Goal: Communication & Community: Answer question/provide support

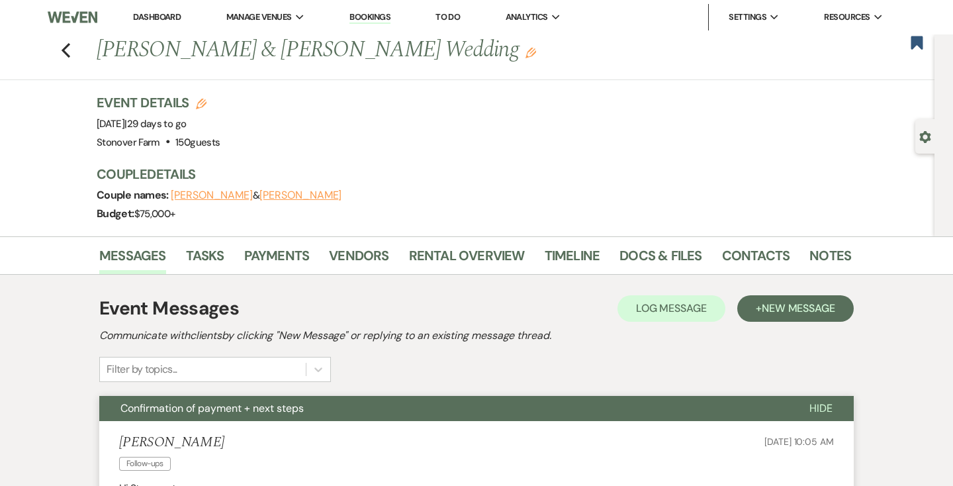
click at [158, 17] on link "Dashboard" at bounding box center [157, 16] width 48 height 11
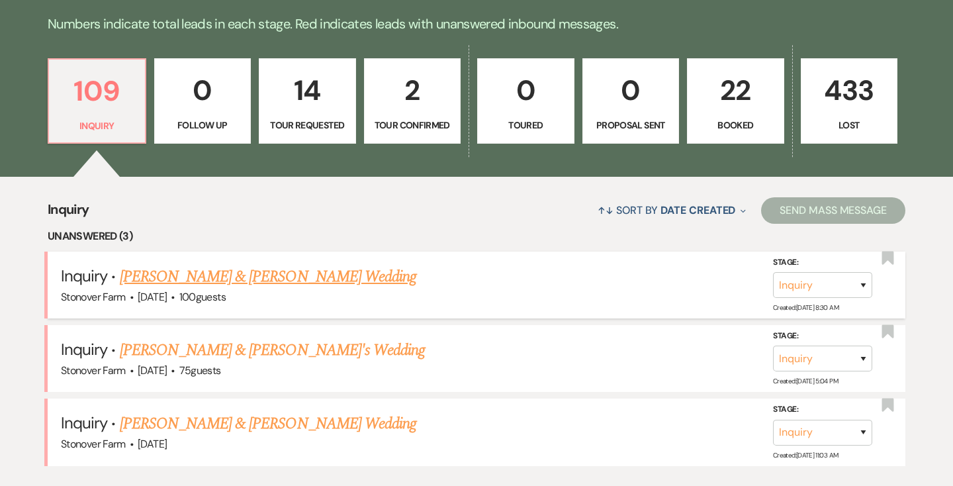
scroll to position [337, 0]
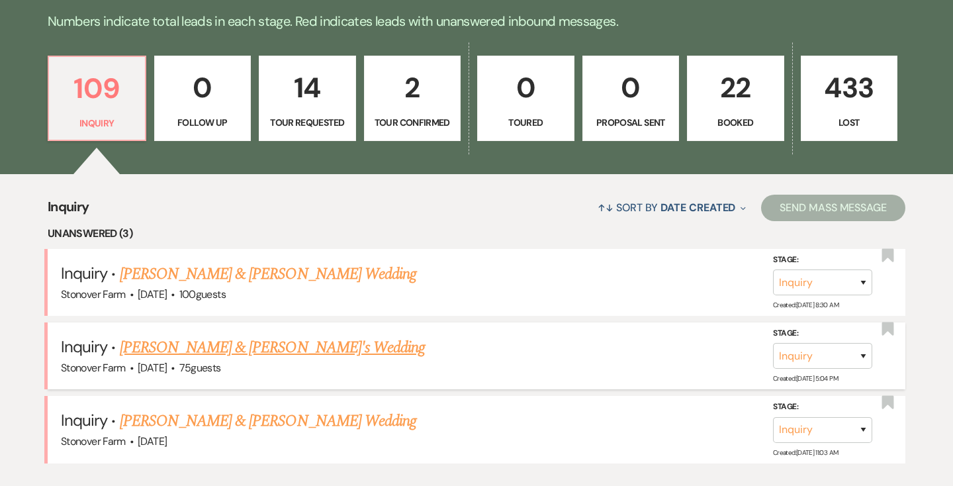
click at [195, 348] on link "[PERSON_NAME] & [PERSON_NAME]'s Wedding" at bounding box center [273, 348] width 306 height 24
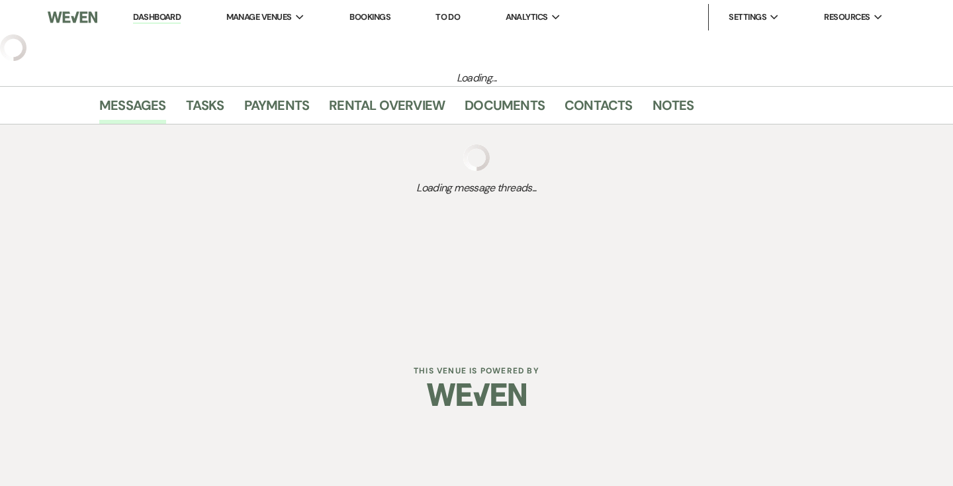
select select "5"
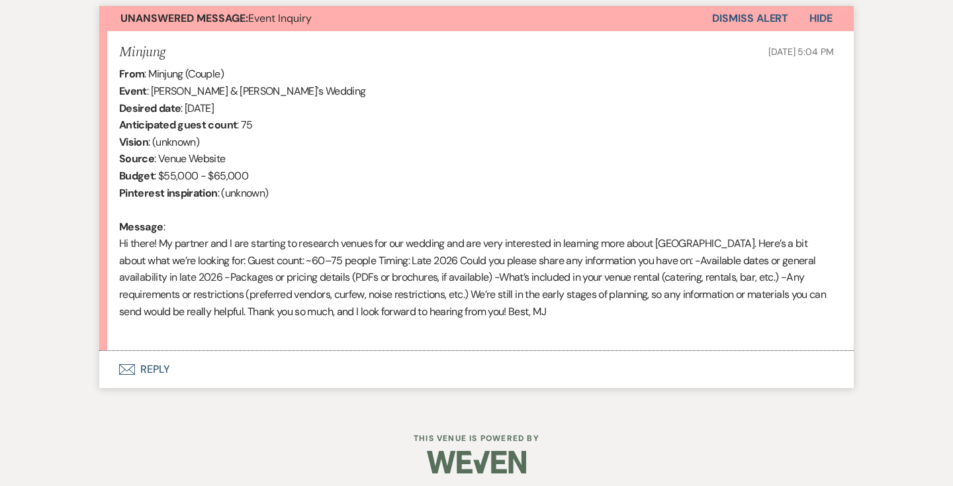
scroll to position [494, 0]
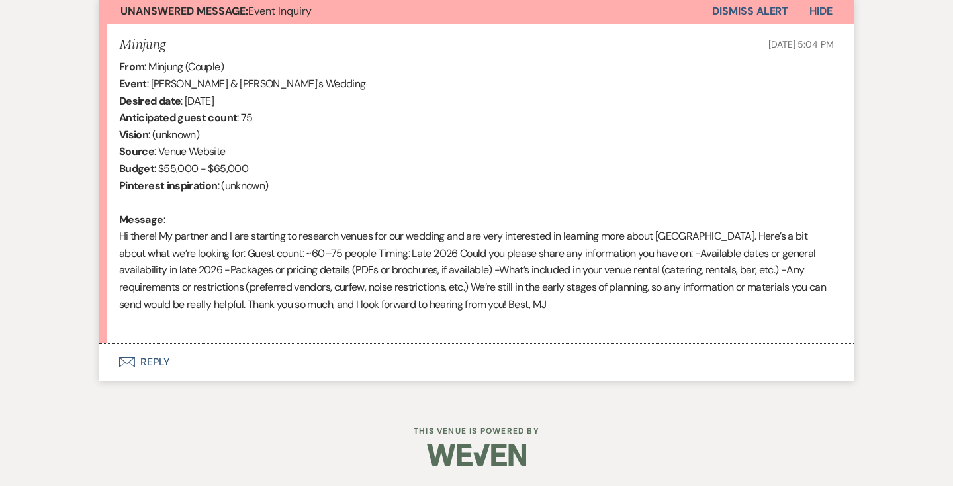
click at [150, 360] on button "Envelope Reply" at bounding box center [476, 361] width 754 height 37
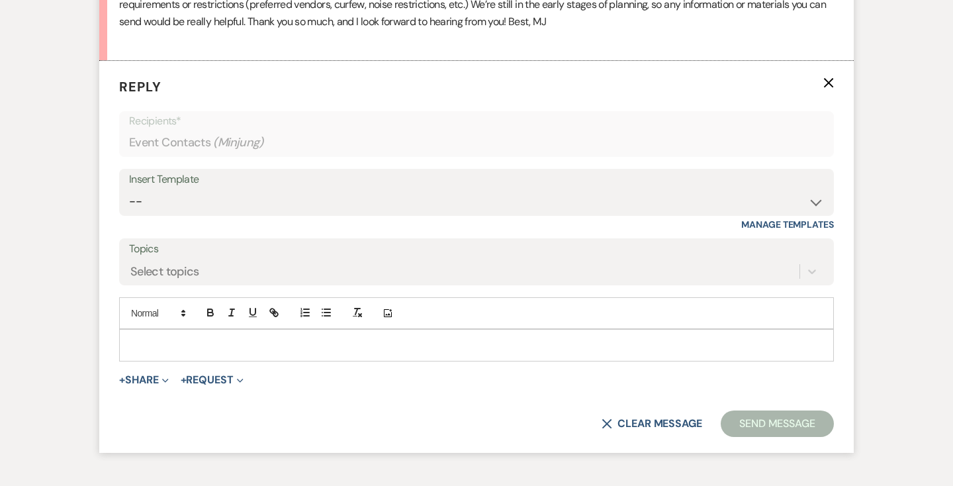
scroll to position [790, 0]
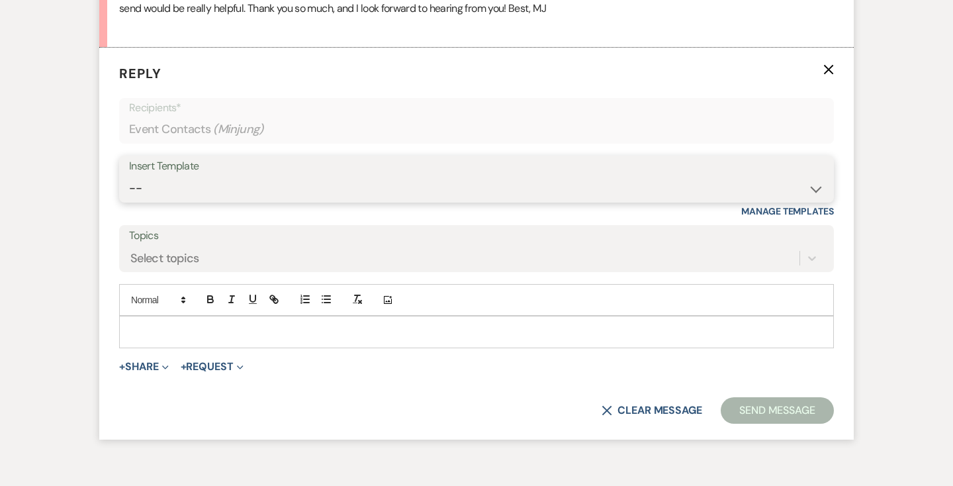
click at [182, 186] on select "-- Weven Planning Portal Introduction (Booked Events) Contract (Pre-Booked Lead…" at bounding box center [476, 188] width 695 height 26
select select "2446"
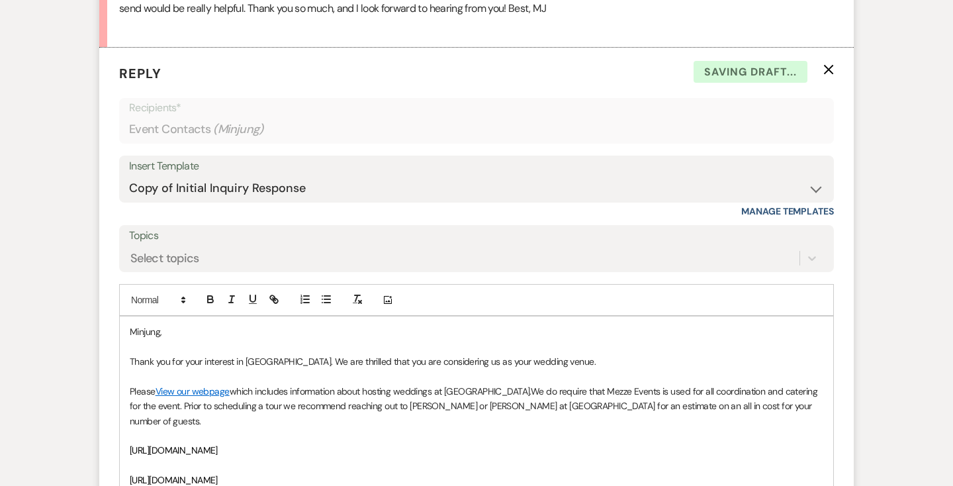
click at [130, 331] on p "Minjung," at bounding box center [477, 331] width 694 height 15
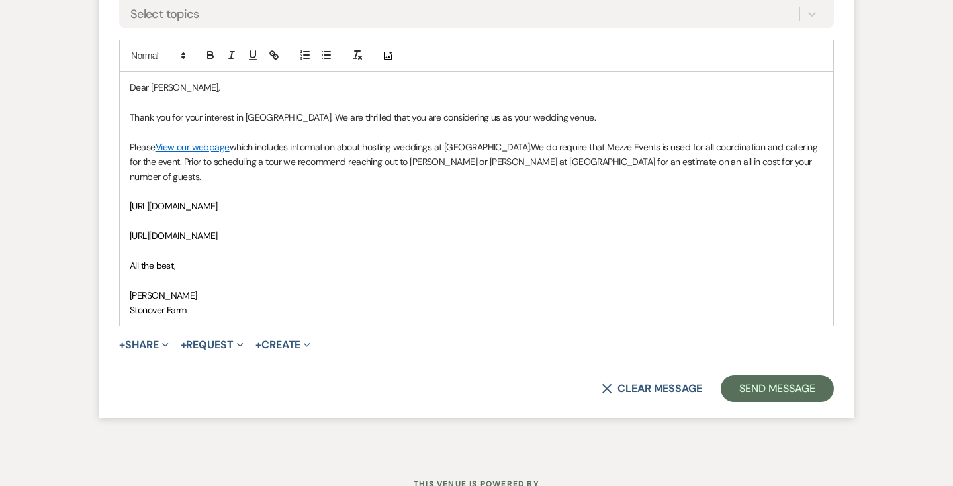
scroll to position [1059, 0]
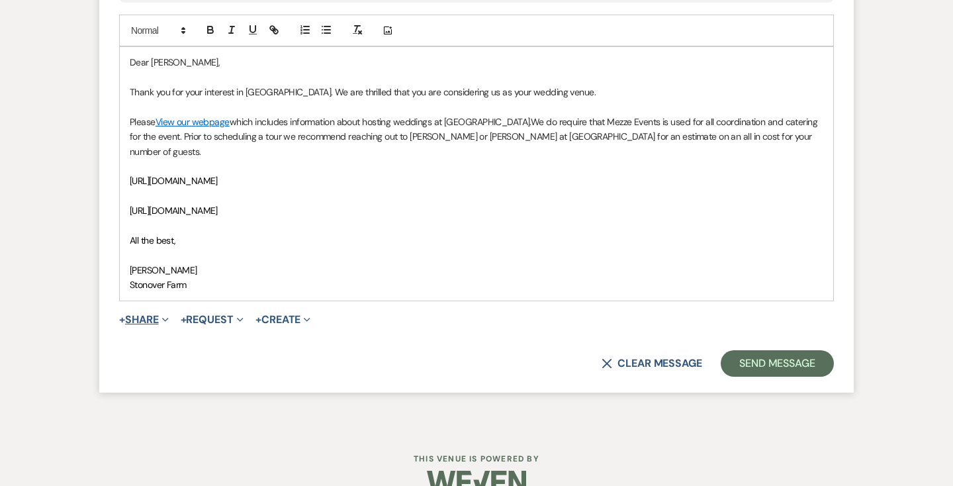
click at [167, 316] on icon "Expand" at bounding box center [165, 319] width 7 height 7
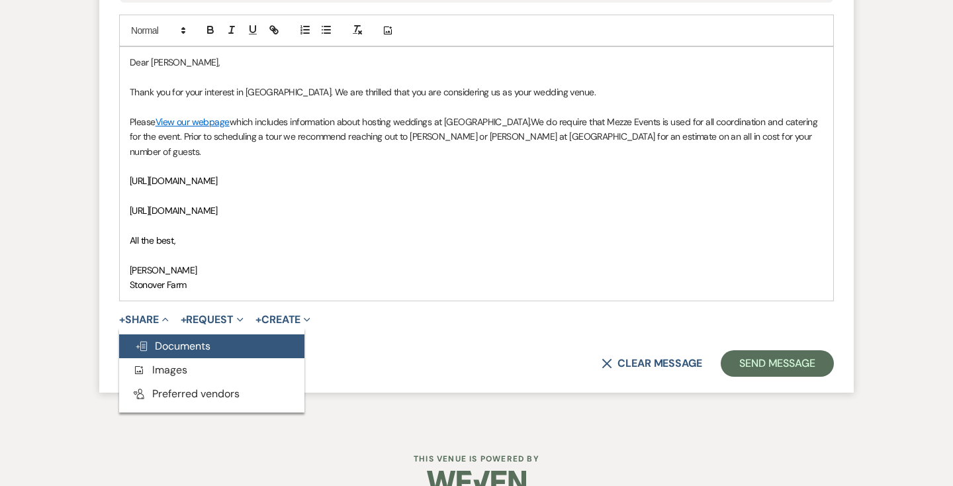
click at [163, 339] on span "Doc Upload Documents" at bounding box center [172, 346] width 75 height 14
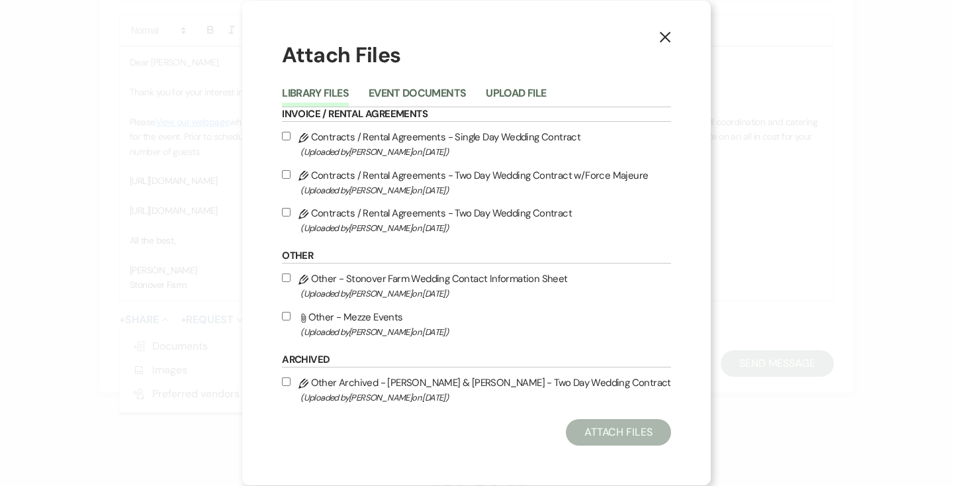
click at [291, 314] on input "Attach File Other - Mezze Events (Uploaded by [PERSON_NAME] on [DATE] )" at bounding box center [286, 316] width 9 height 9
checkbox input "true"
click at [600, 436] on button "Attach Files" at bounding box center [618, 432] width 105 height 26
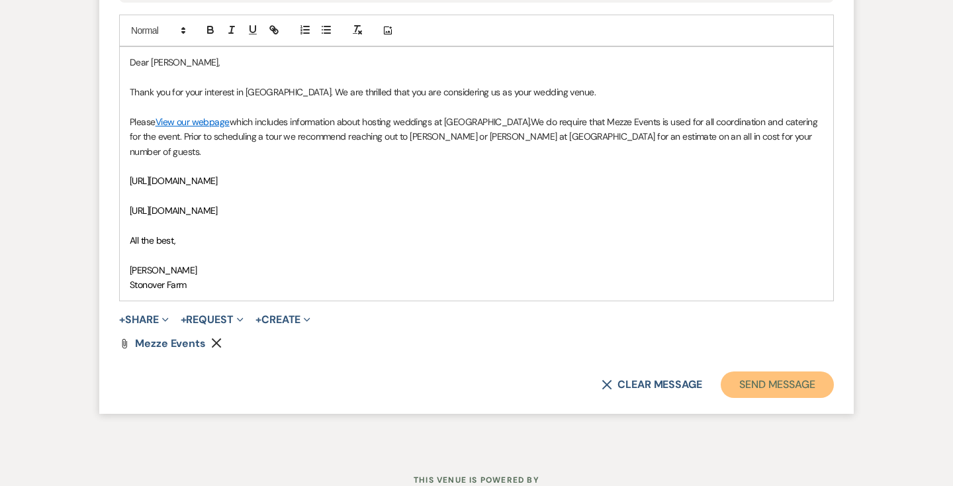
click at [795, 371] on button "Send Message" at bounding box center [777, 384] width 113 height 26
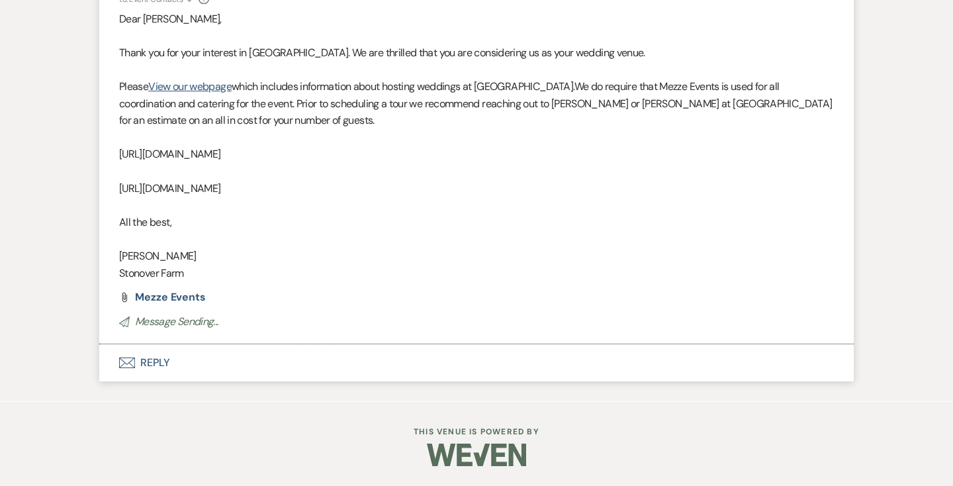
scroll to position [0, 0]
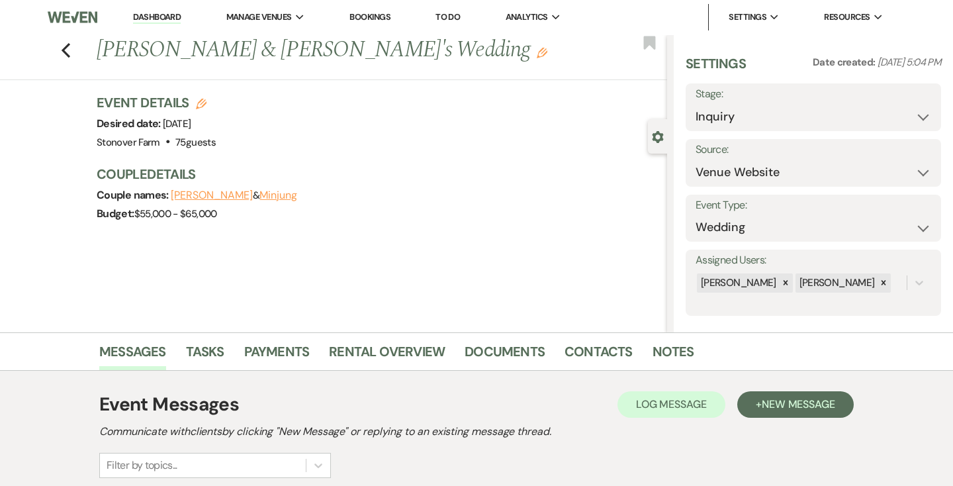
click at [147, 16] on link "Dashboard" at bounding box center [157, 17] width 48 height 13
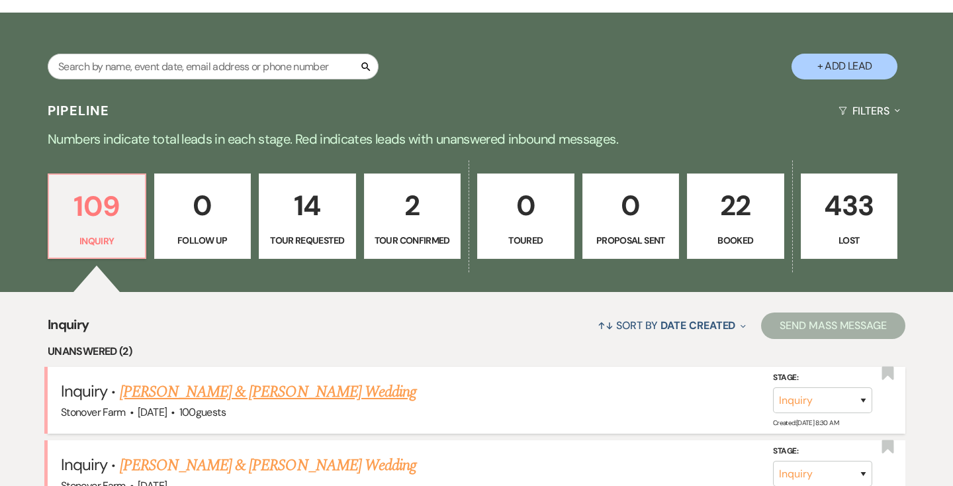
scroll to position [228, 0]
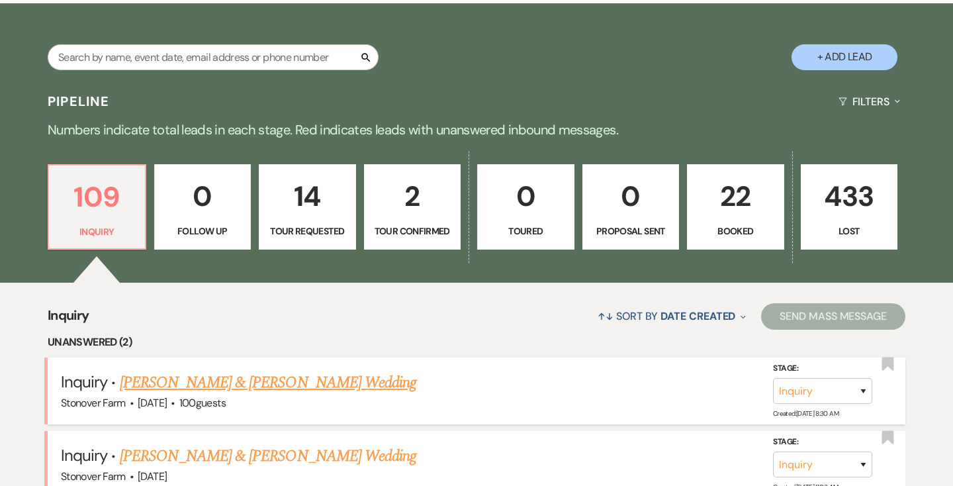
click at [156, 386] on link "[PERSON_NAME] & [PERSON_NAME] Wedding" at bounding box center [268, 383] width 296 height 24
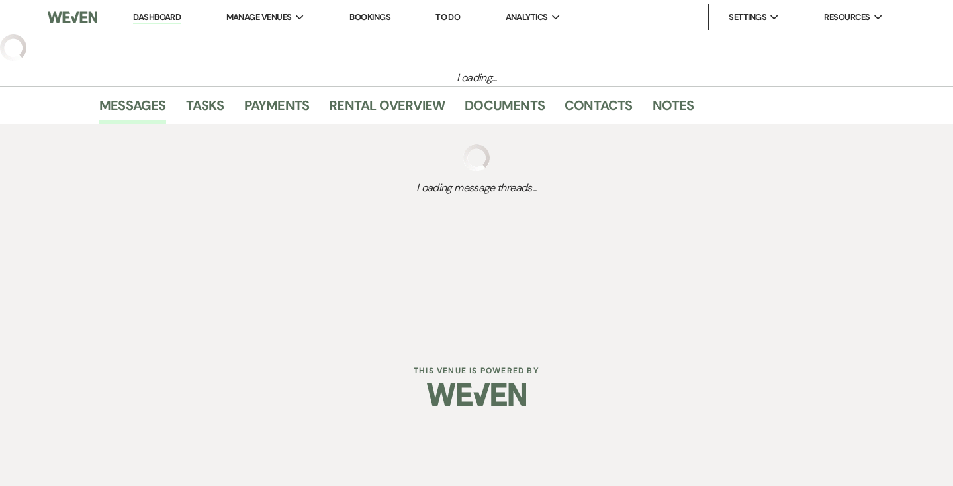
select select "5"
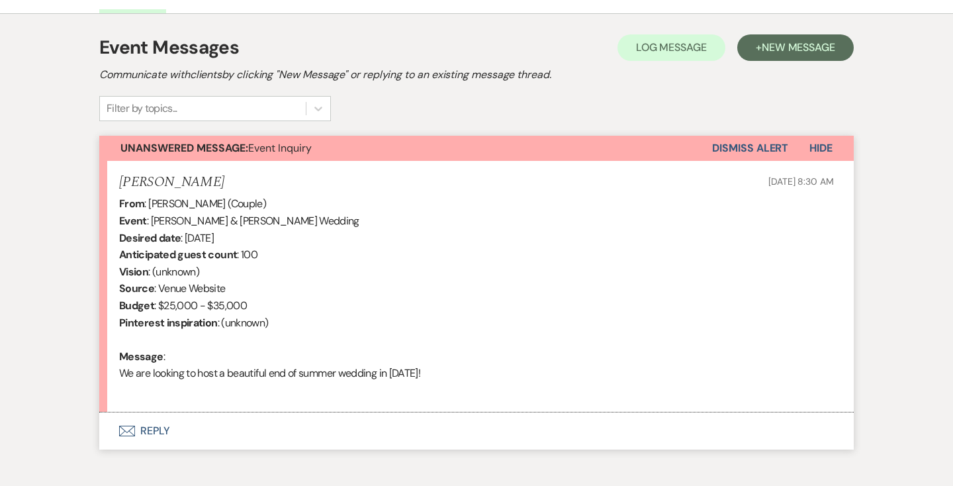
scroll to position [395, 0]
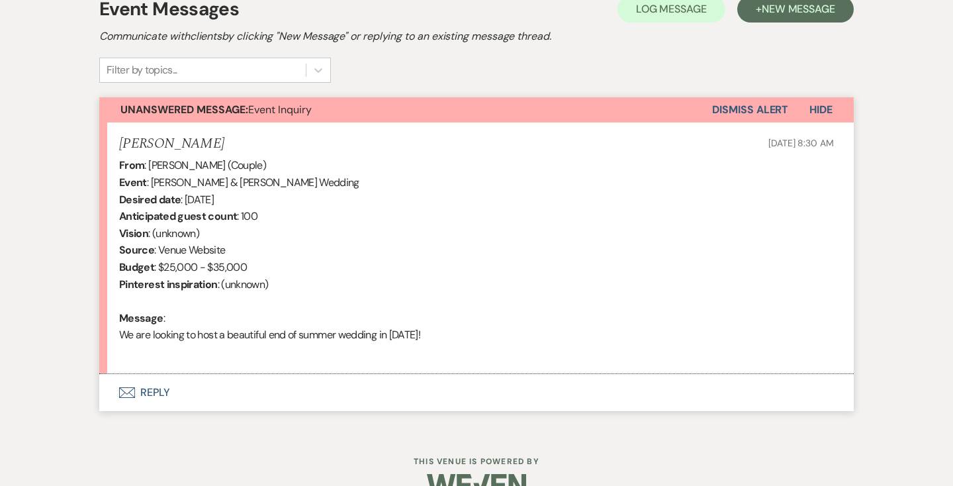
click at [150, 390] on button "Envelope Reply" at bounding box center [476, 392] width 754 height 37
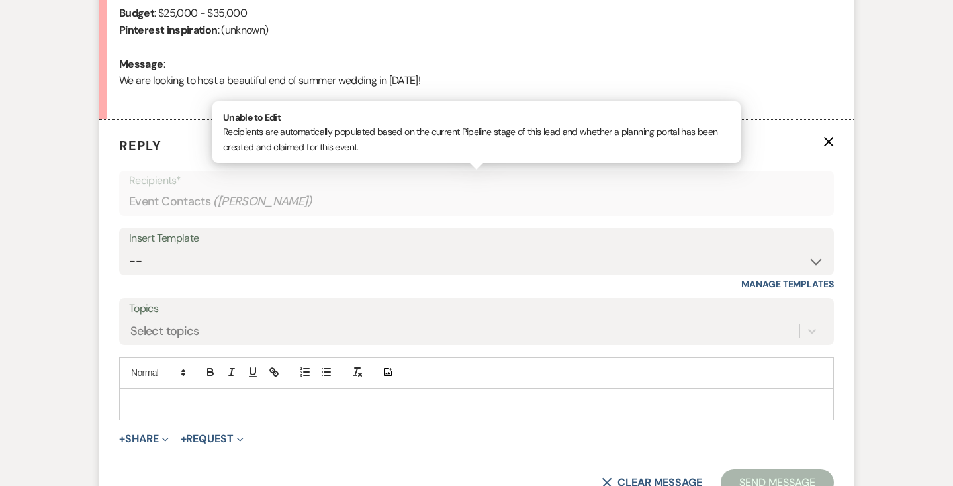
scroll to position [722, 0]
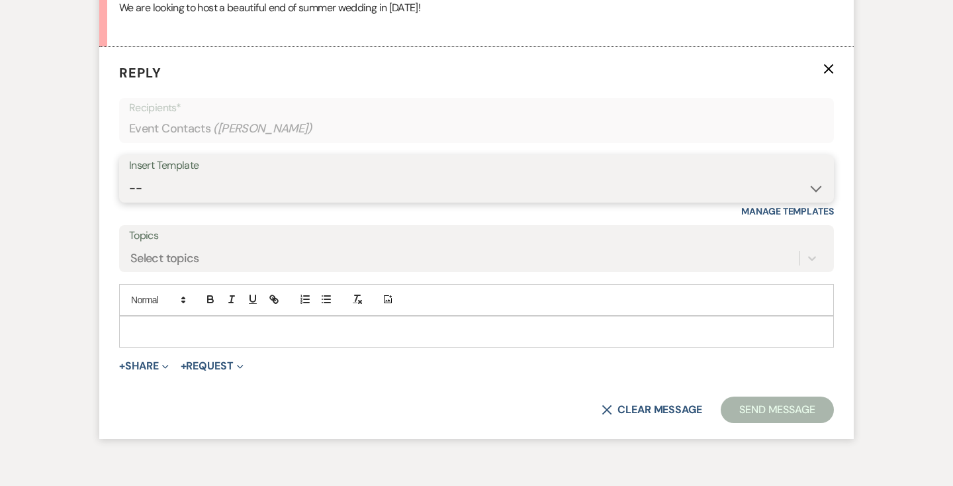
click at [207, 185] on select "-- Weven Planning Portal Introduction (Booked Events) Contract (Pre-Booked Lead…" at bounding box center [476, 188] width 695 height 26
select select "2446"
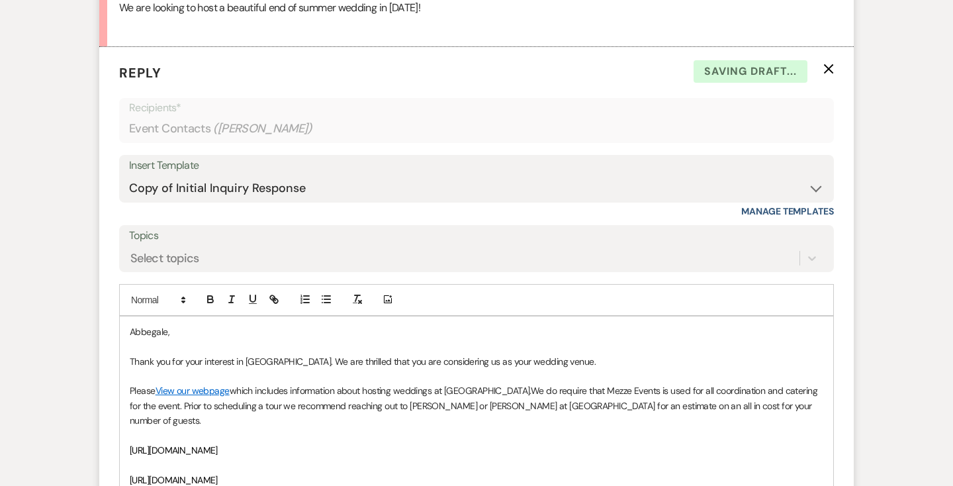
click at [126, 338] on div "Abbegale, Thank you for your interest in [GEOGRAPHIC_DATA]. We are thrilled tha…" at bounding box center [476, 442] width 713 height 253
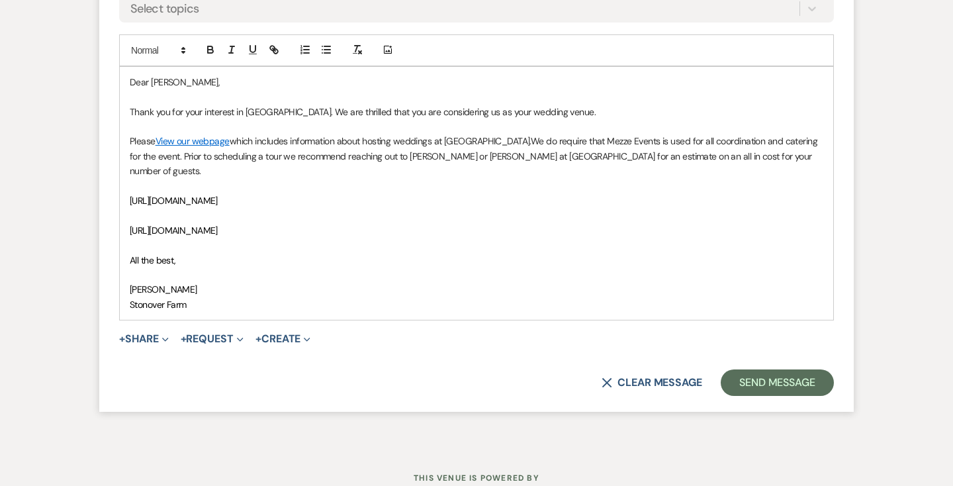
scroll to position [975, 0]
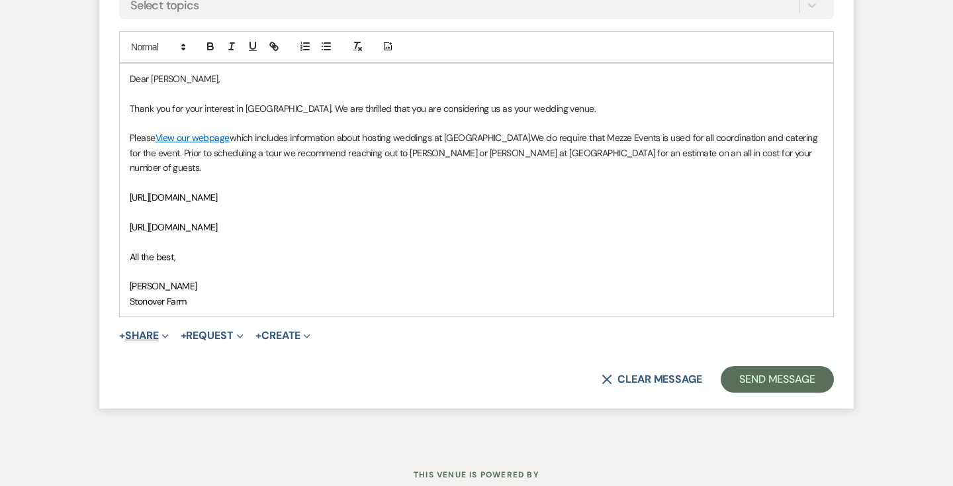
click at [164, 328] on span "Expand" at bounding box center [164, 335] width 10 height 14
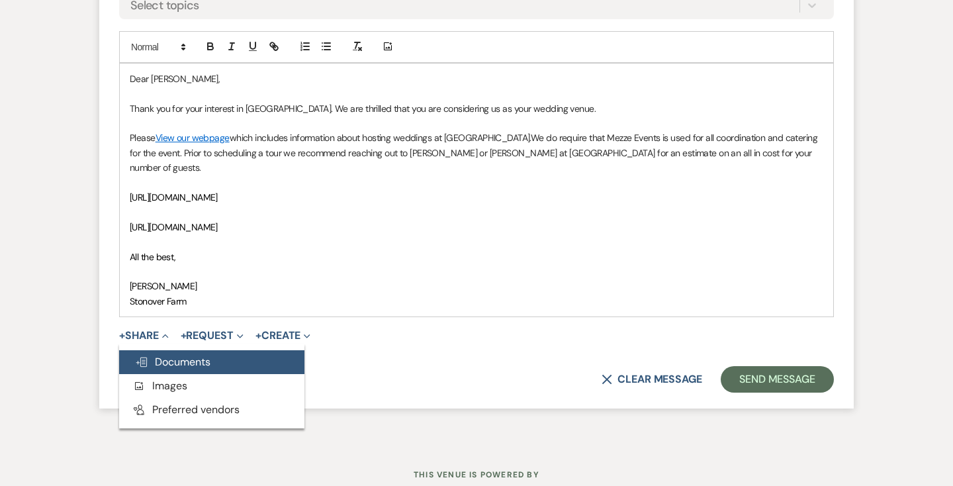
click at [168, 355] on span "Doc Upload Documents" at bounding box center [172, 362] width 75 height 14
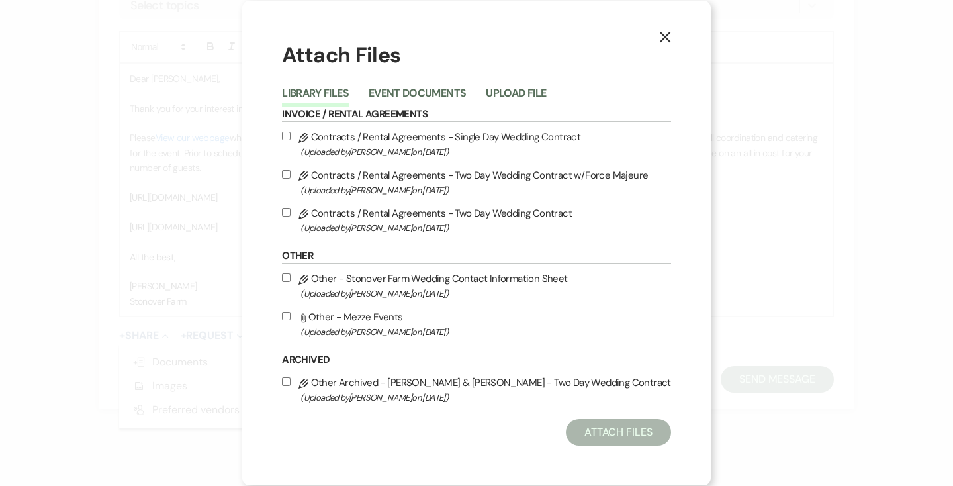
click at [289, 315] on input "Attach File Other - Mezze Events (Uploaded by [PERSON_NAME] on [DATE] )" at bounding box center [286, 316] width 9 height 9
checkbox input "true"
click at [620, 434] on button "Attach Files" at bounding box center [618, 432] width 105 height 26
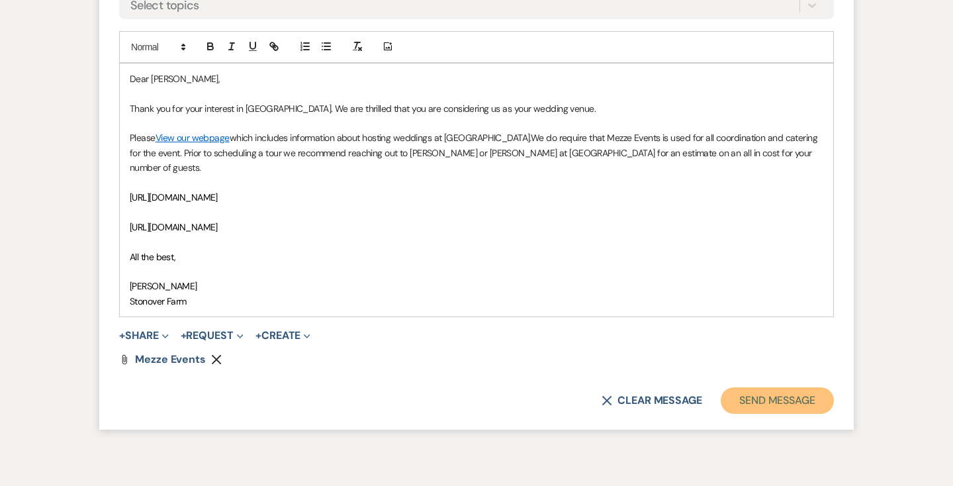
click at [769, 387] on button "Send Message" at bounding box center [777, 400] width 113 height 26
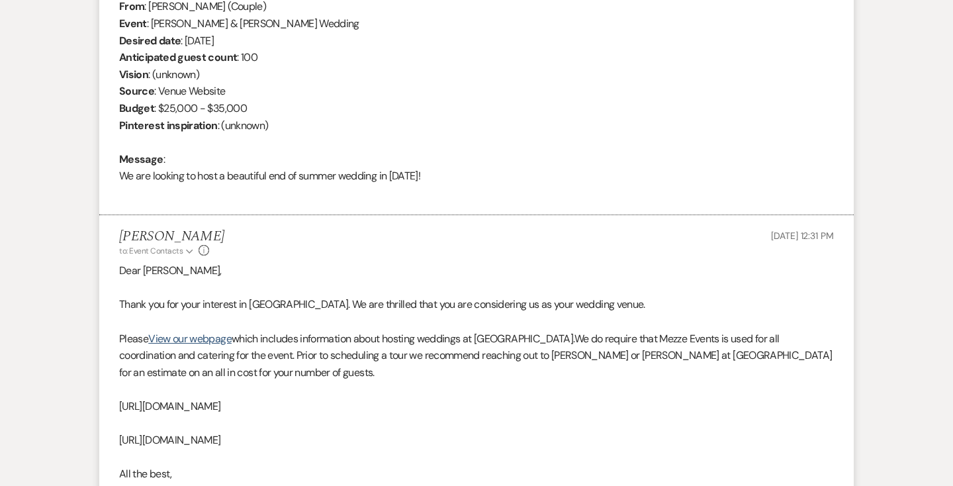
scroll to position [0, 0]
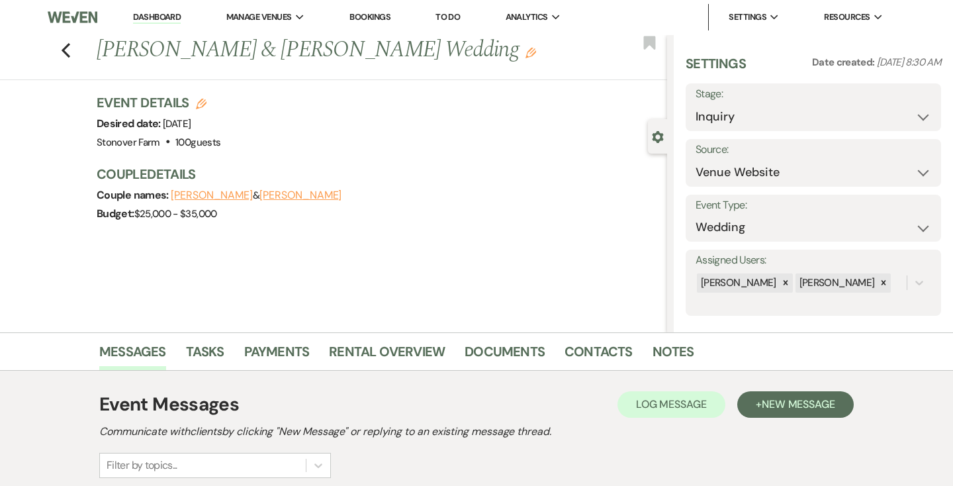
click at [167, 19] on link "Dashboard" at bounding box center [157, 17] width 48 height 13
